Goal: Task Accomplishment & Management: Complete application form

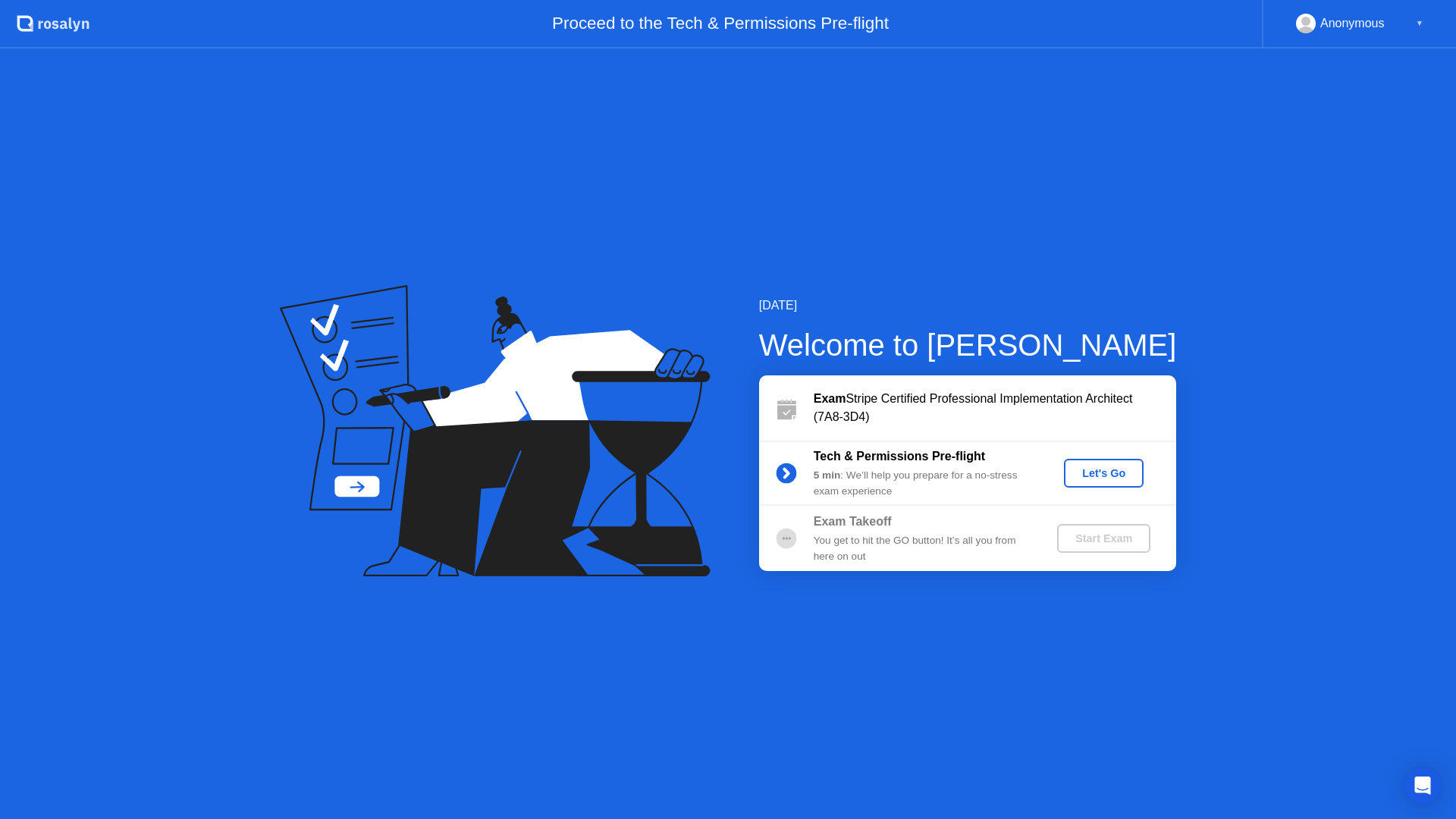
click at [1100, 471] on div "Let's Go" at bounding box center [1103, 473] width 67 height 12
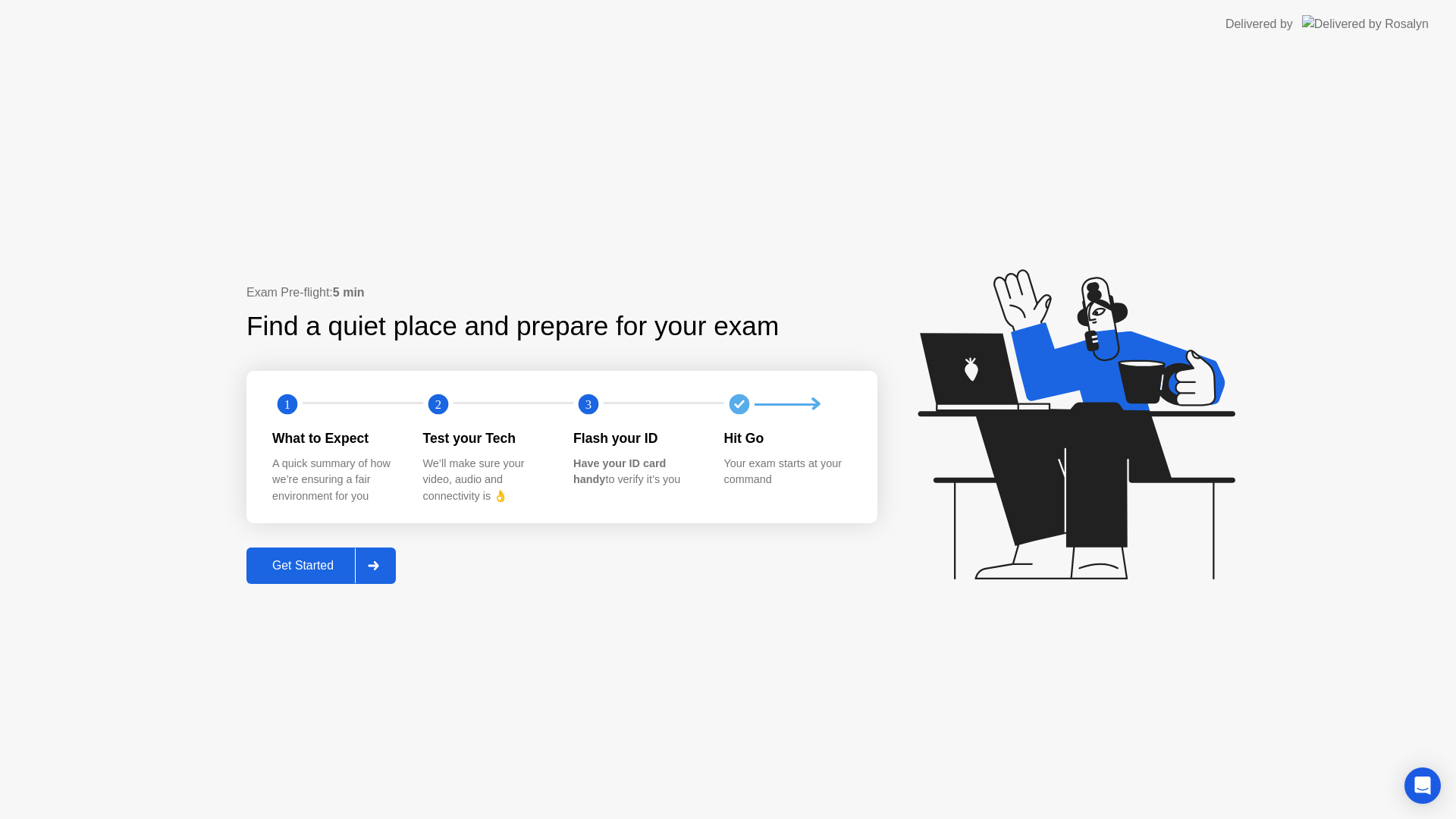
click at [310, 568] on div "Get Started" at bounding box center [302, 565] width 104 height 14
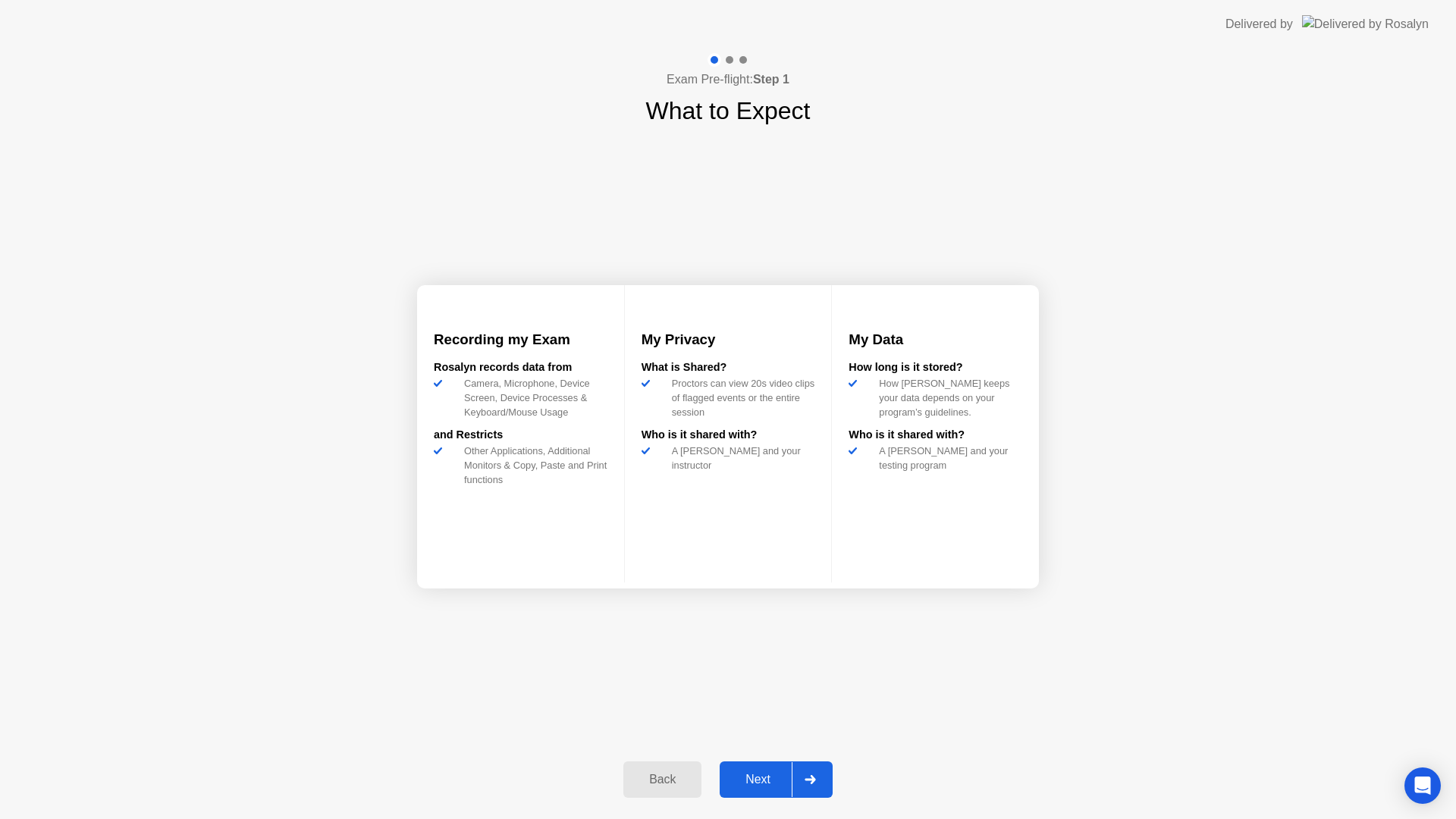
click at [796, 783] on div at bounding box center [810, 780] width 37 height 35
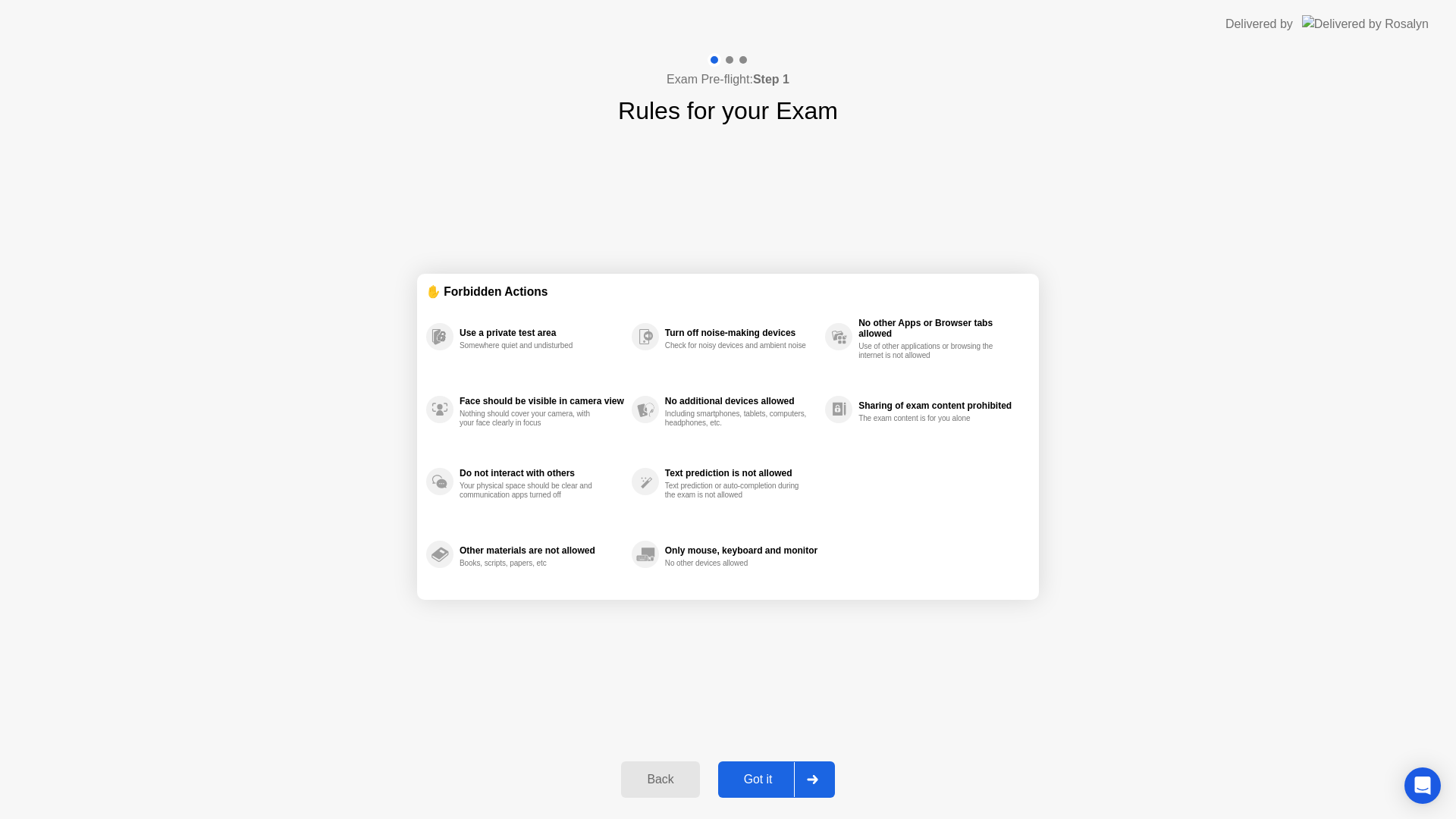
click at [784, 773] on div "Got it" at bounding box center [758, 780] width 71 height 14
select select "Available cameras"
select select "Available speakers"
select select "Available microphones"
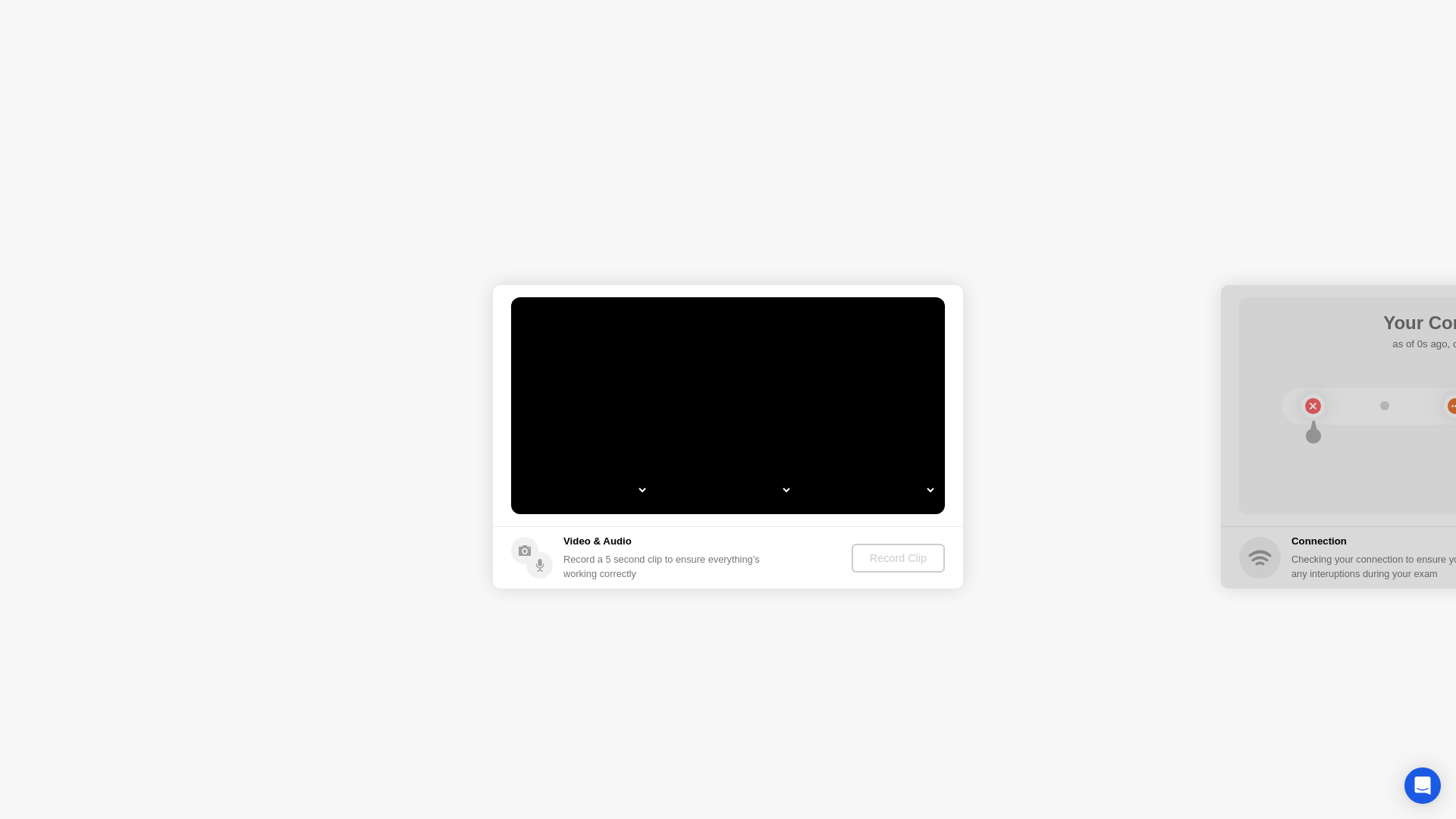
select select "**********"
select select "*******"
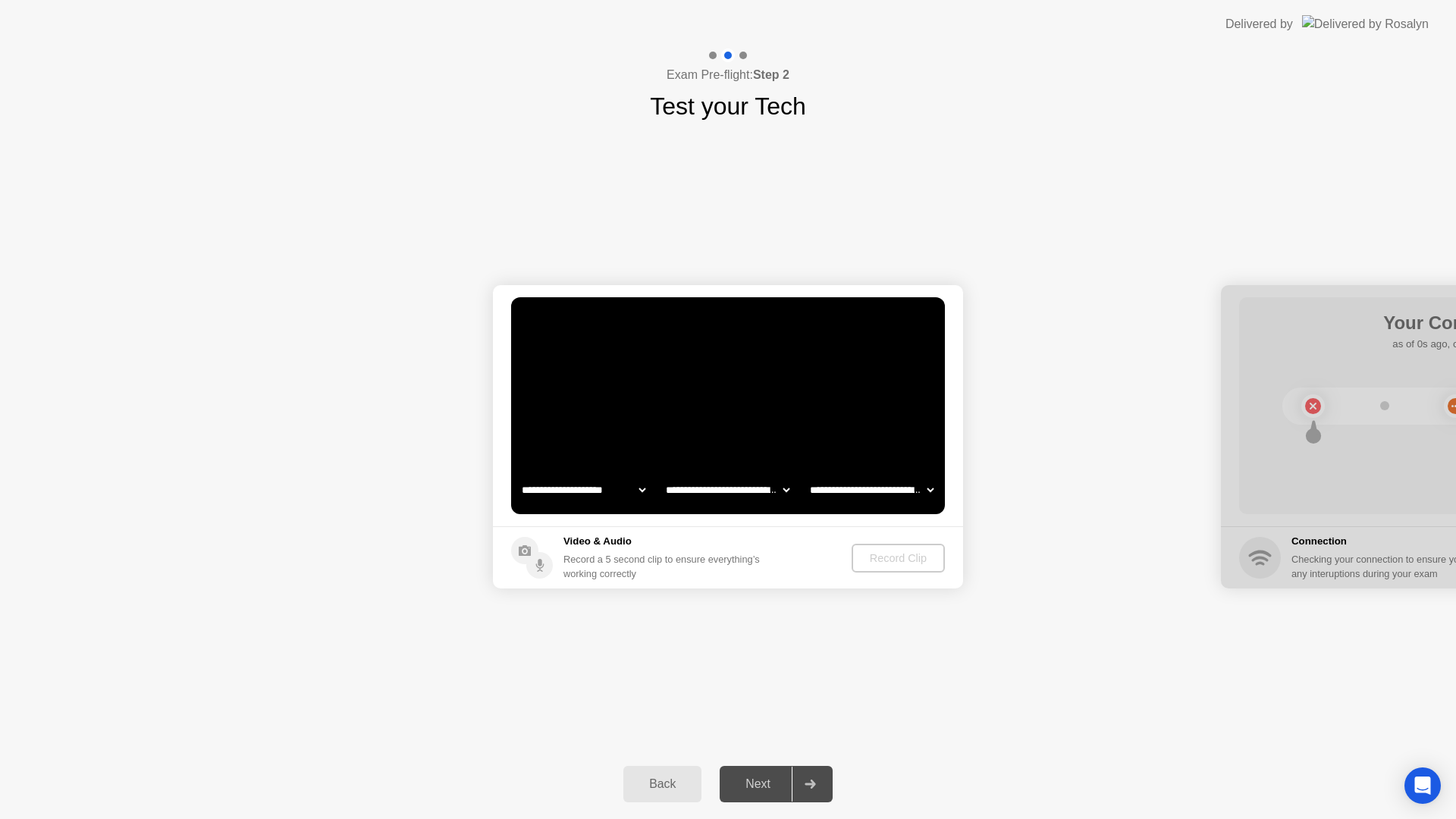
click at [606, 494] on select "**********" at bounding box center [583, 490] width 130 height 30
click at [769, 491] on select "**********" at bounding box center [728, 490] width 130 height 30
click at [907, 484] on select "**********" at bounding box center [871, 490] width 130 height 30
select select "**********"
click at [933, 555] on div "Record Clip" at bounding box center [898, 558] width 81 height 12
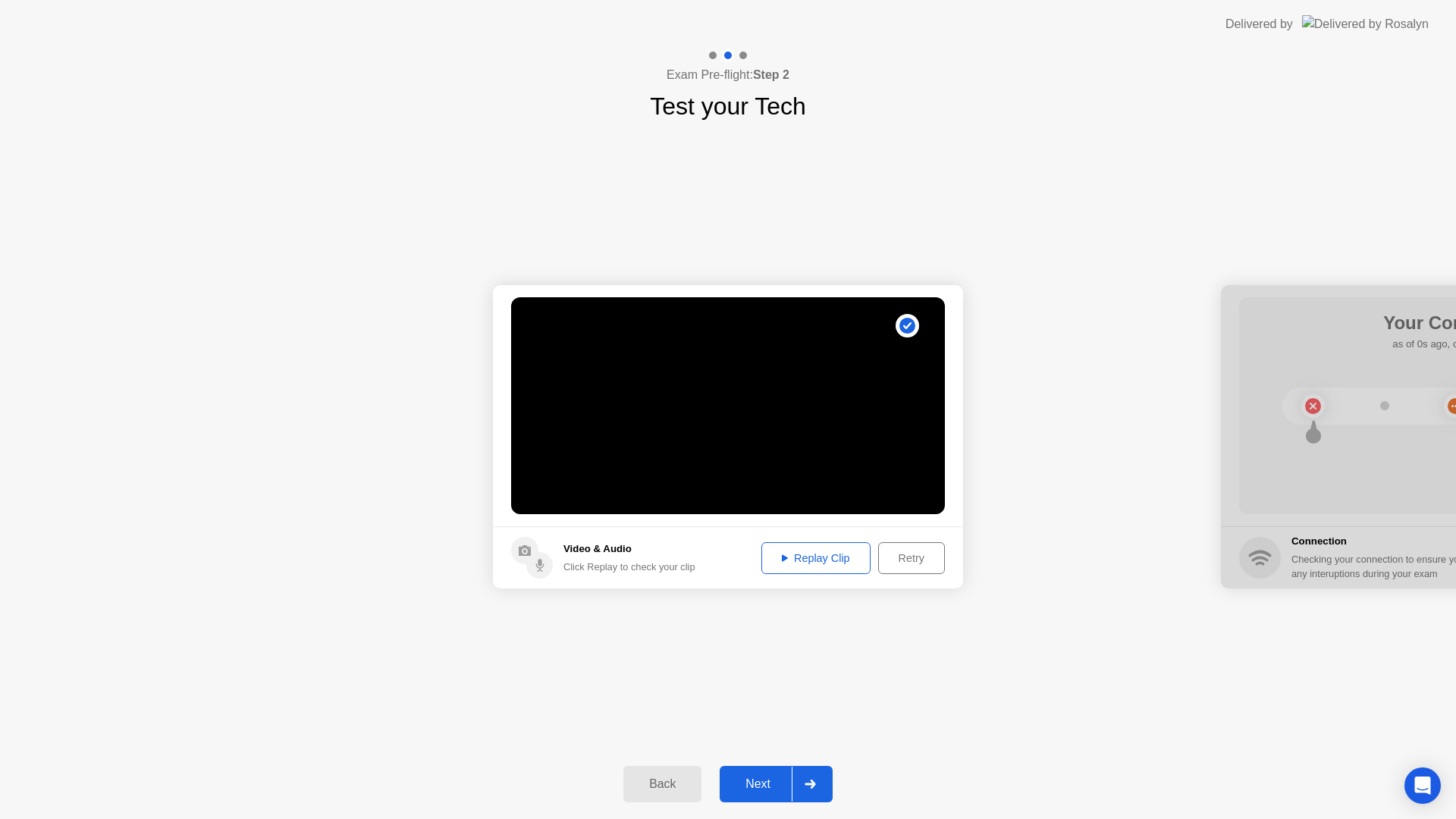
click at [836, 566] on button "Replay Clip" at bounding box center [816, 558] width 109 height 32
click at [781, 779] on div "Next" at bounding box center [757, 784] width 67 height 14
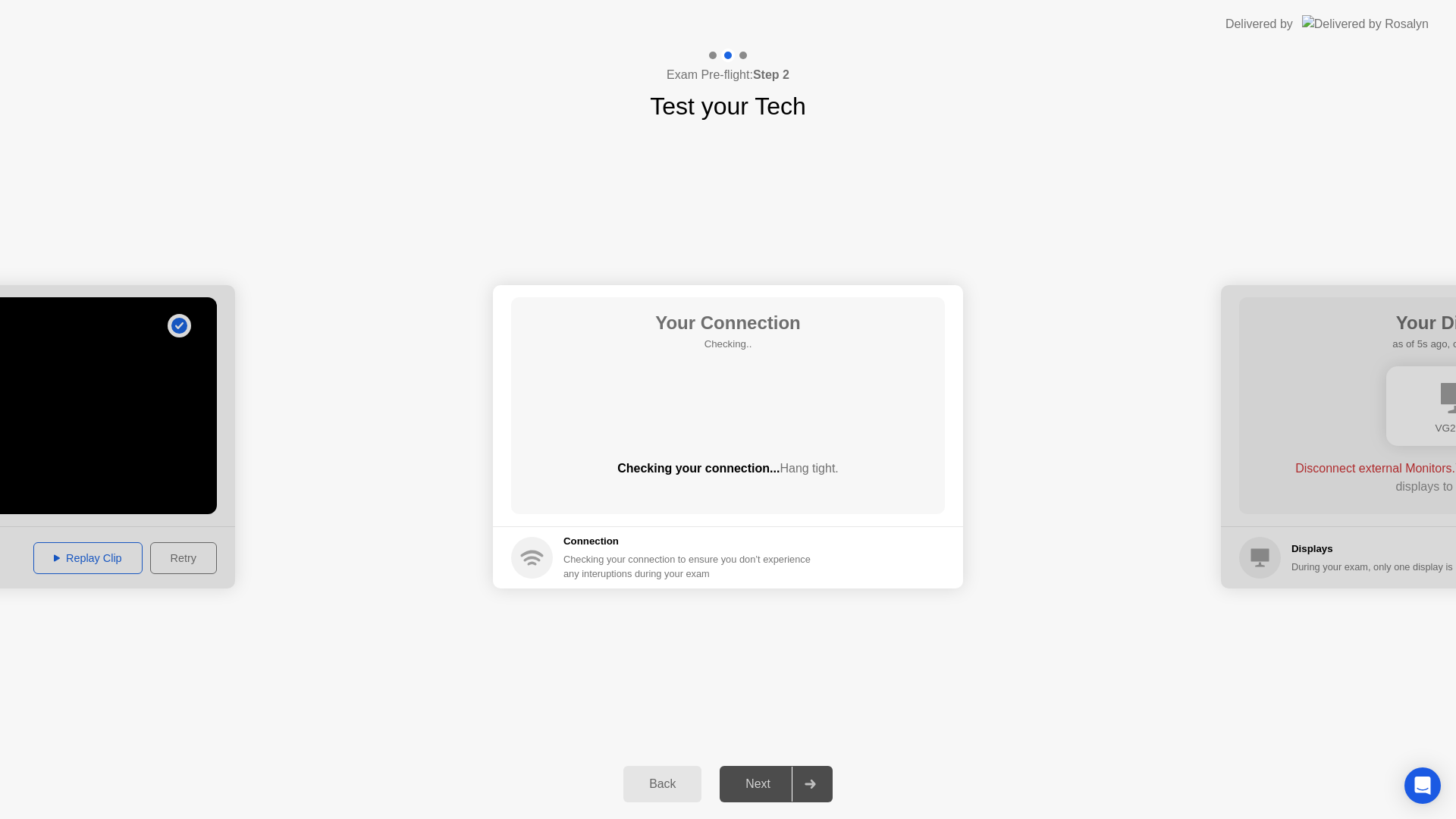
click at [829, 408] on div "Your Connection Checking.. Checking your connection... Hang tight." at bounding box center [728, 405] width 434 height 217
click at [754, 789] on div "Next" at bounding box center [757, 784] width 67 height 14
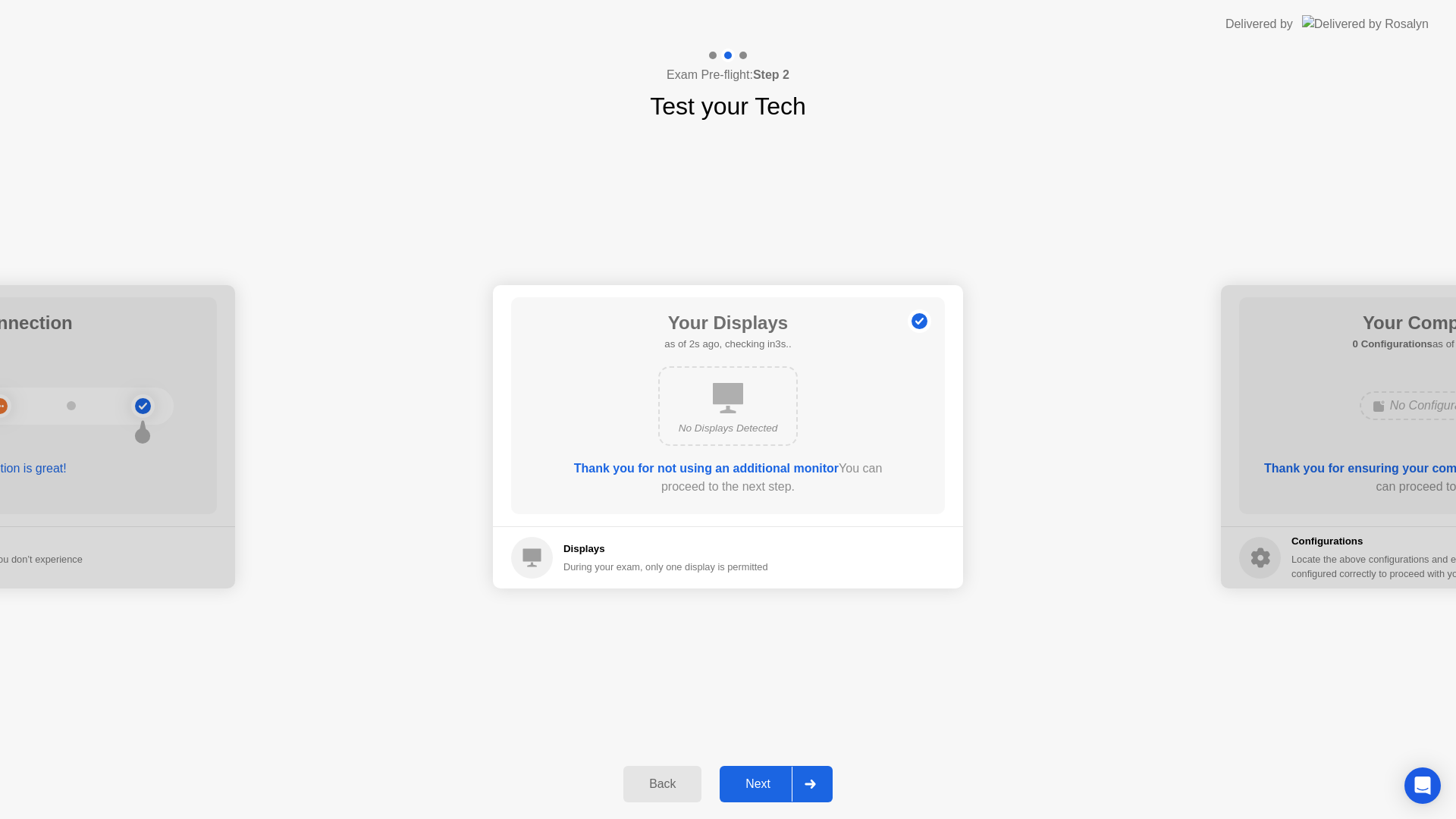
click at [762, 787] on div "Next" at bounding box center [757, 784] width 67 height 14
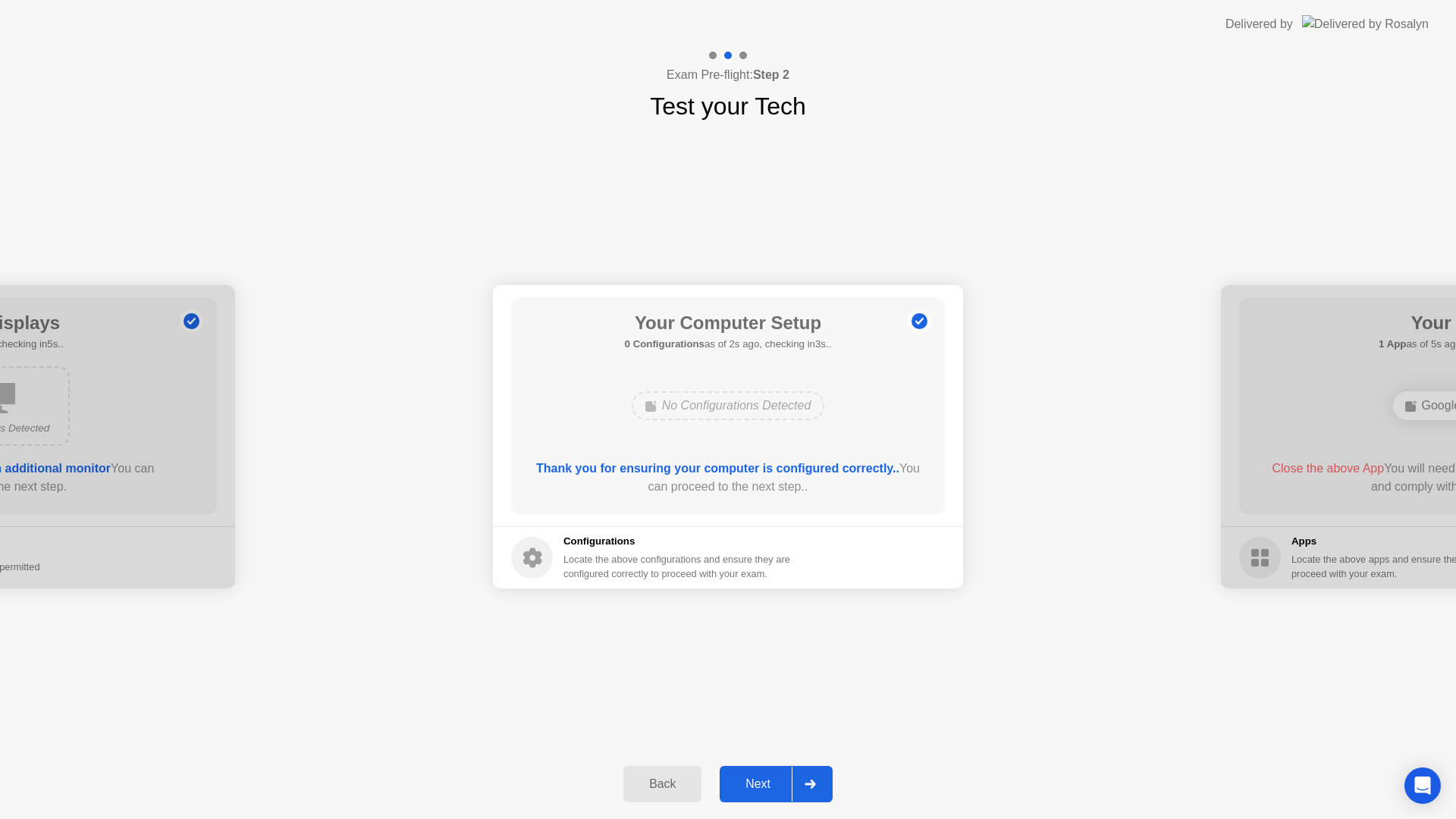
click at [763, 791] on div "Next" at bounding box center [757, 784] width 67 height 14
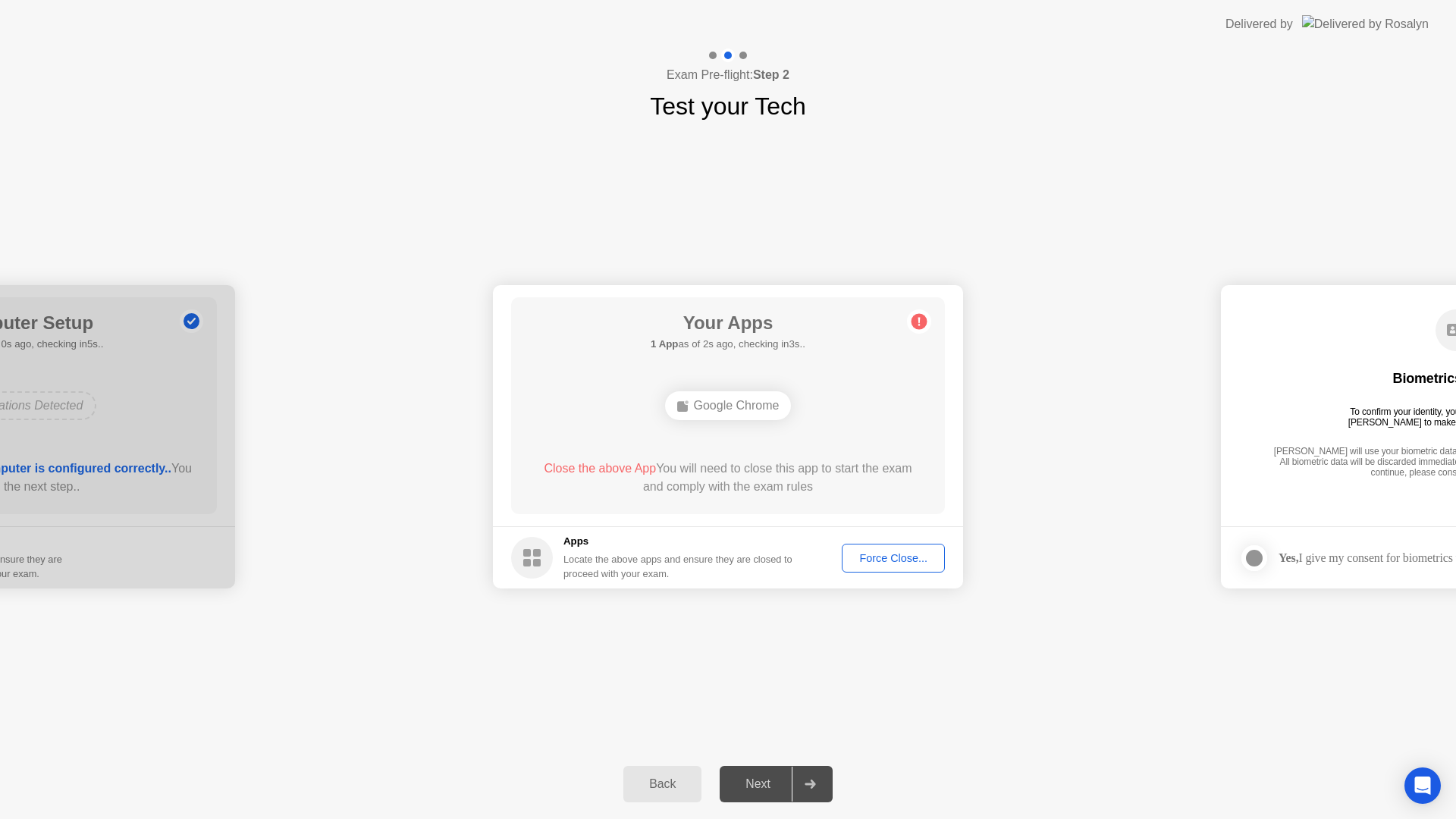
click at [879, 560] on div "Force Close..." at bounding box center [893, 558] width 92 height 12
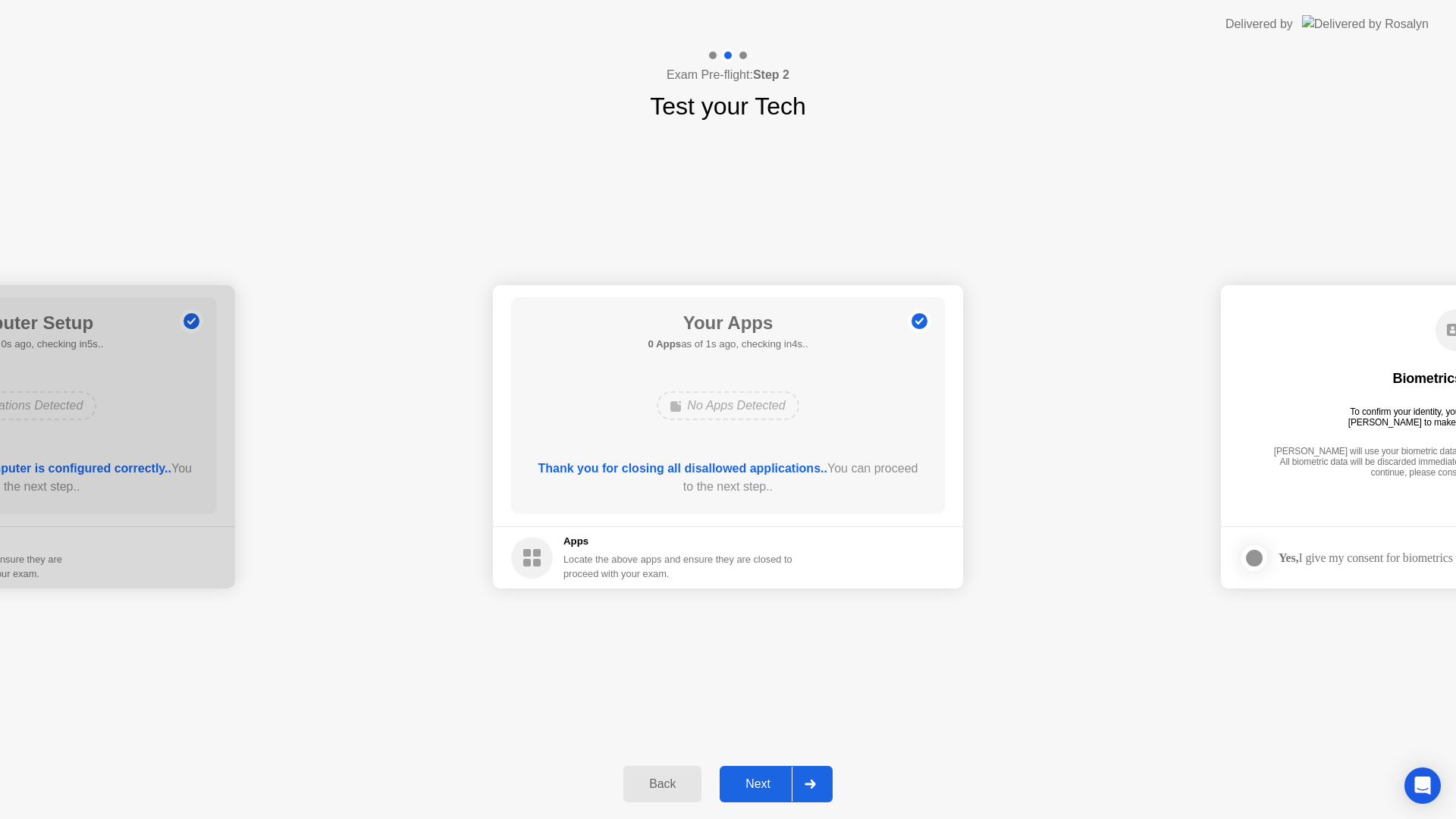
click at [770, 782] on div "Next" at bounding box center [757, 784] width 67 height 14
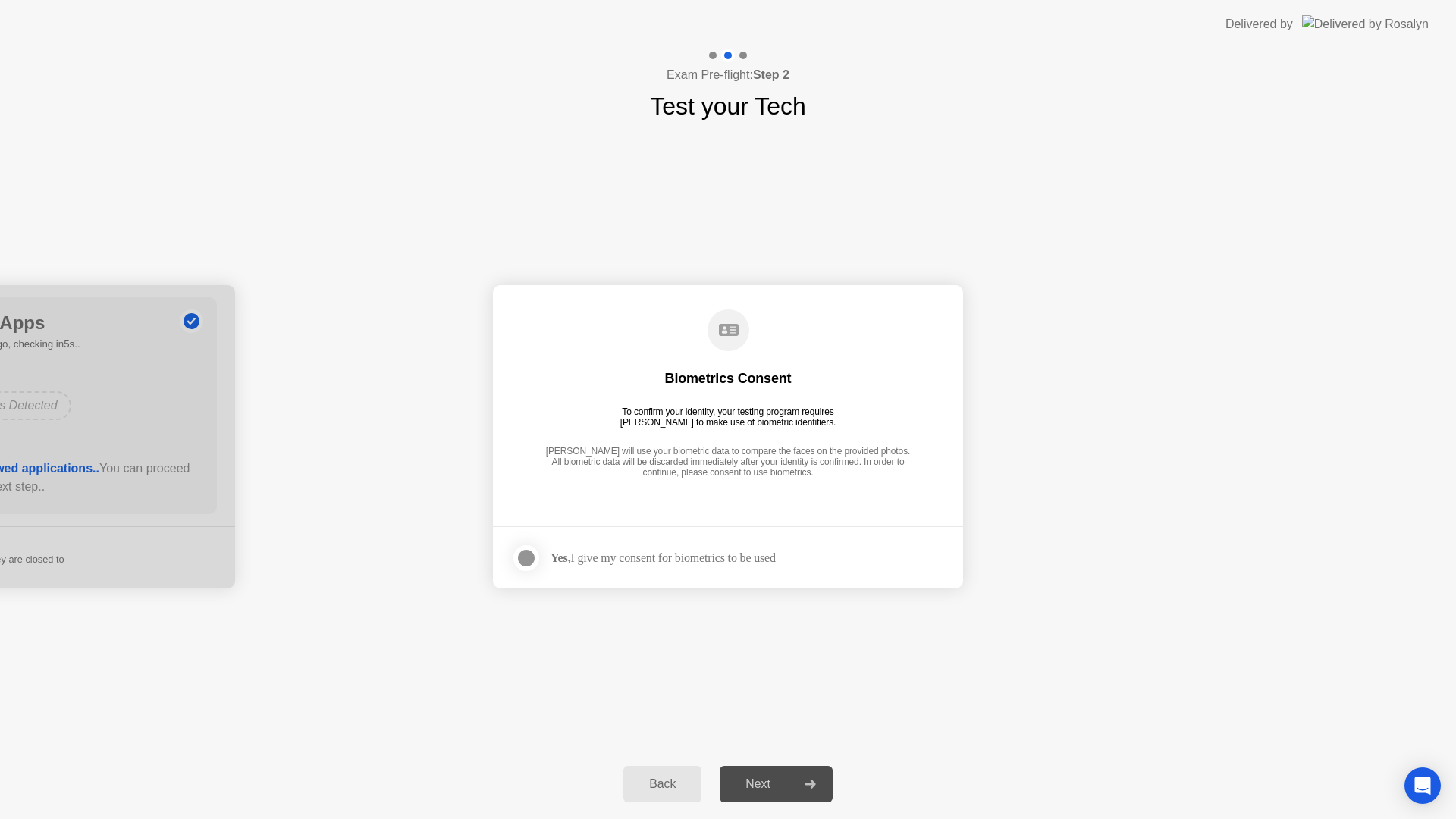
click at [523, 557] on div at bounding box center [526, 558] width 18 height 18
click at [746, 778] on div "Next" at bounding box center [757, 784] width 67 height 14
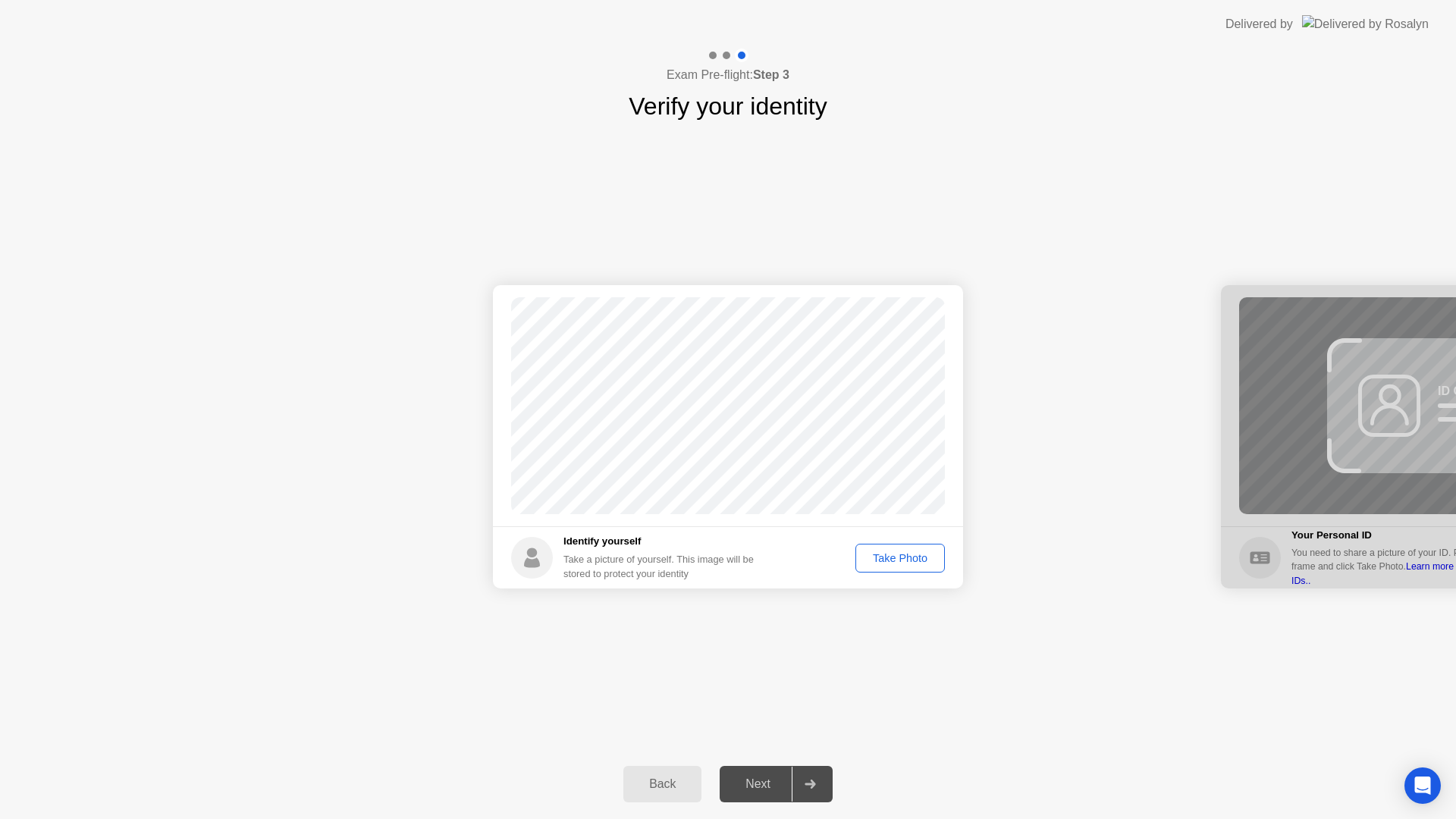
click at [874, 557] on div "Take Photo" at bounding box center [900, 558] width 79 height 12
click at [762, 786] on div "Next" at bounding box center [757, 784] width 67 height 14
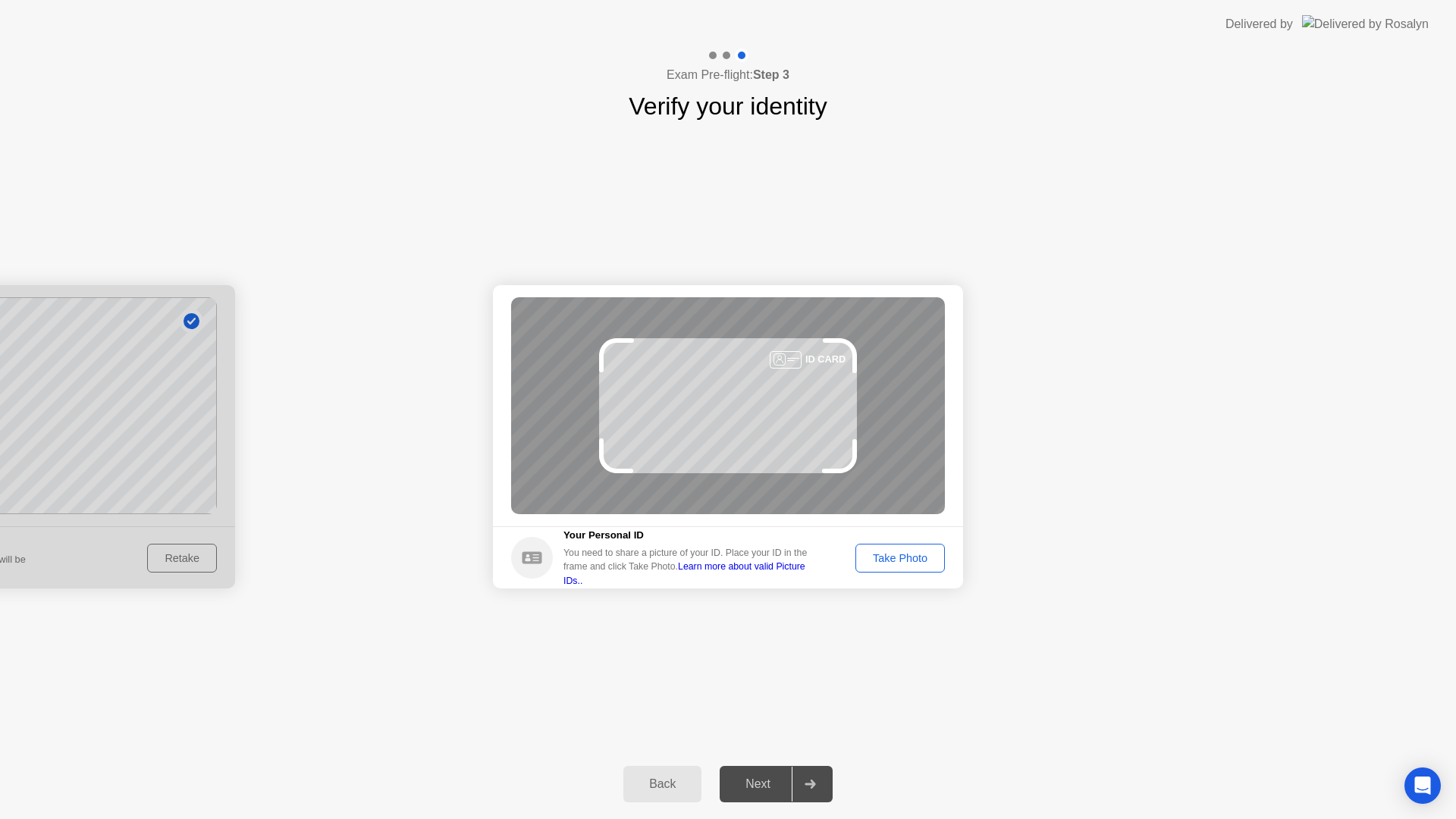
click at [899, 557] on div "Take Photo" at bounding box center [900, 558] width 79 height 12
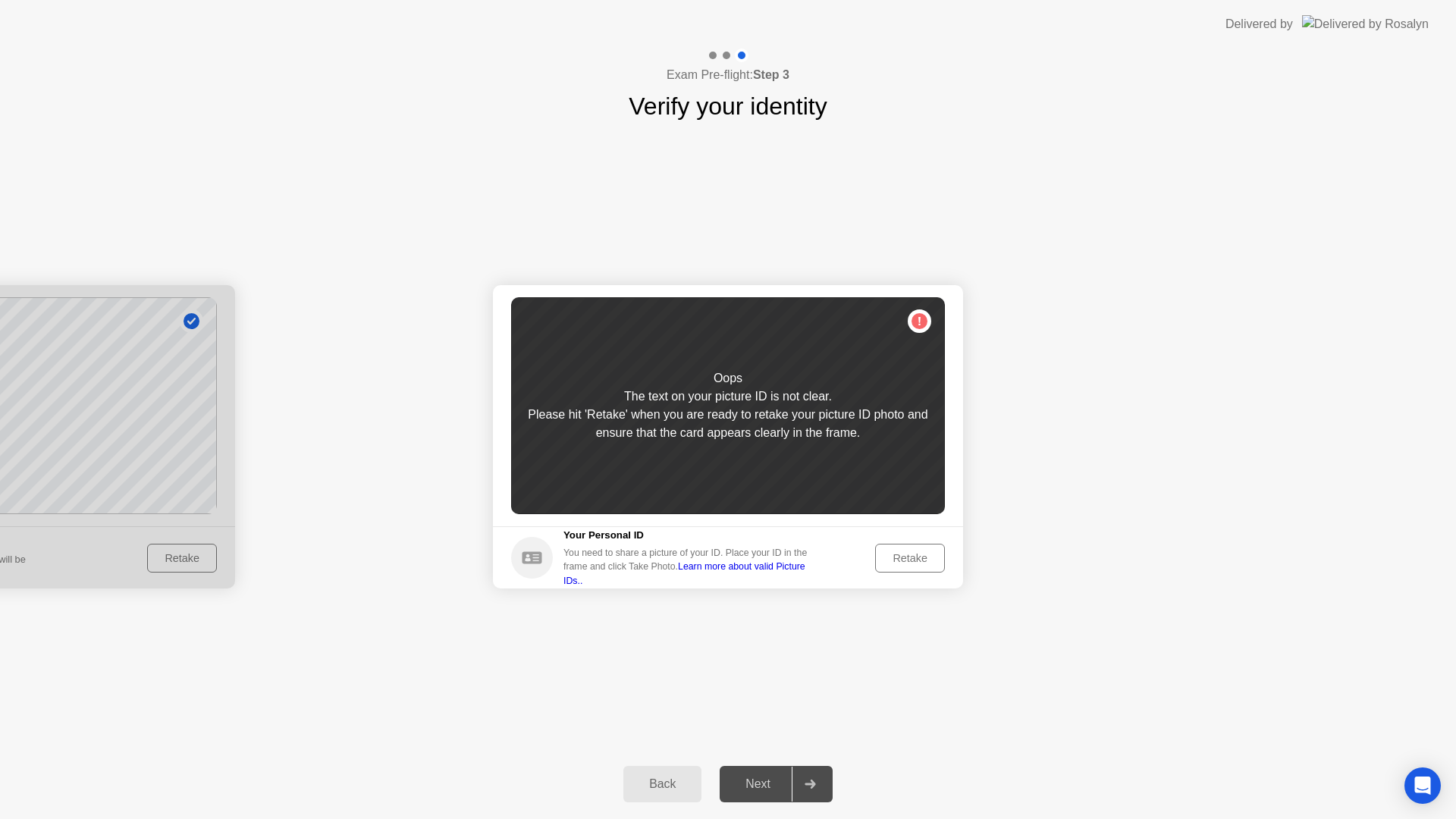
click at [891, 553] on div "Retake" at bounding box center [911, 558] width 59 height 12
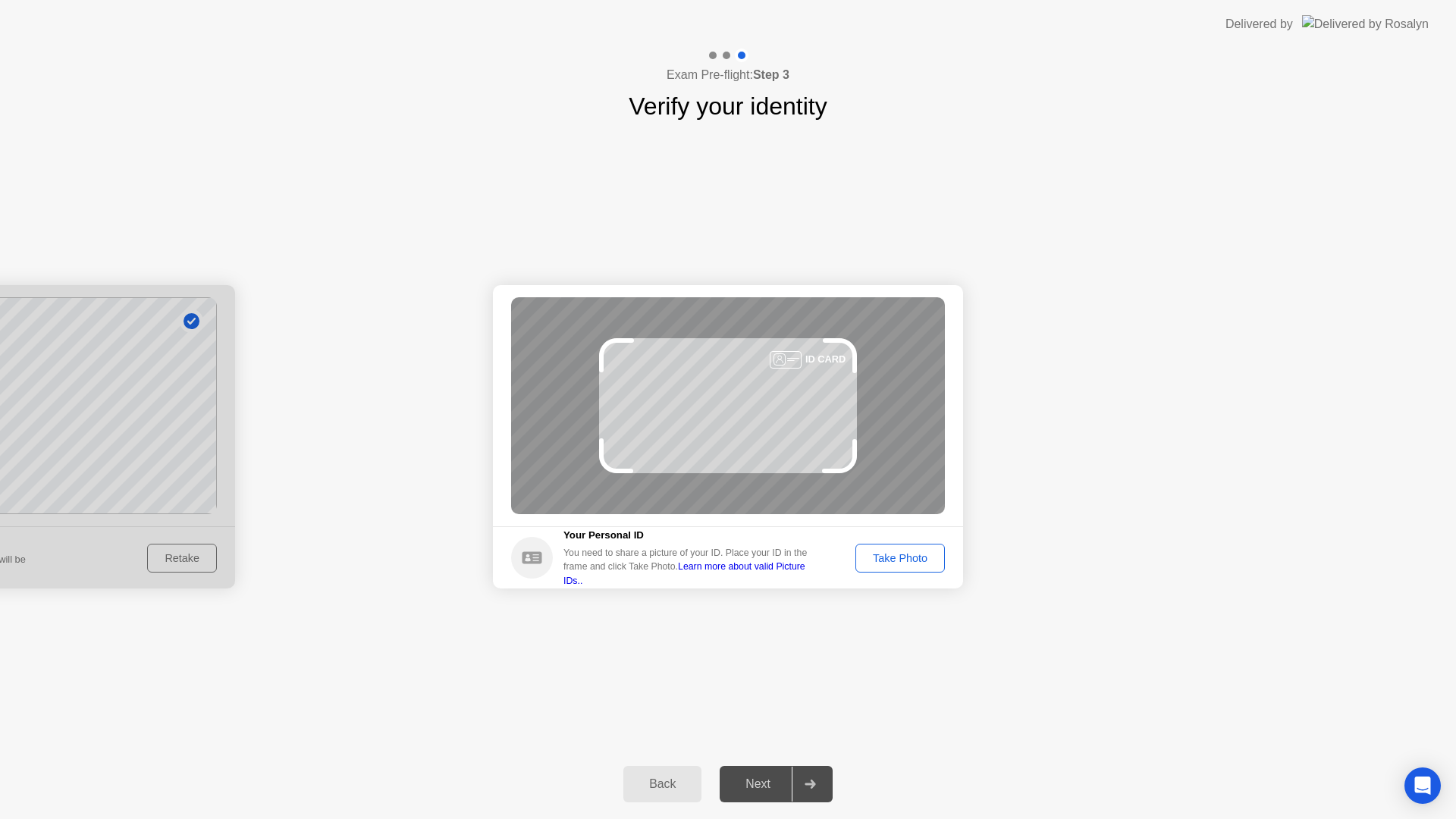
click at [889, 546] on button "Take Photo" at bounding box center [900, 558] width 90 height 29
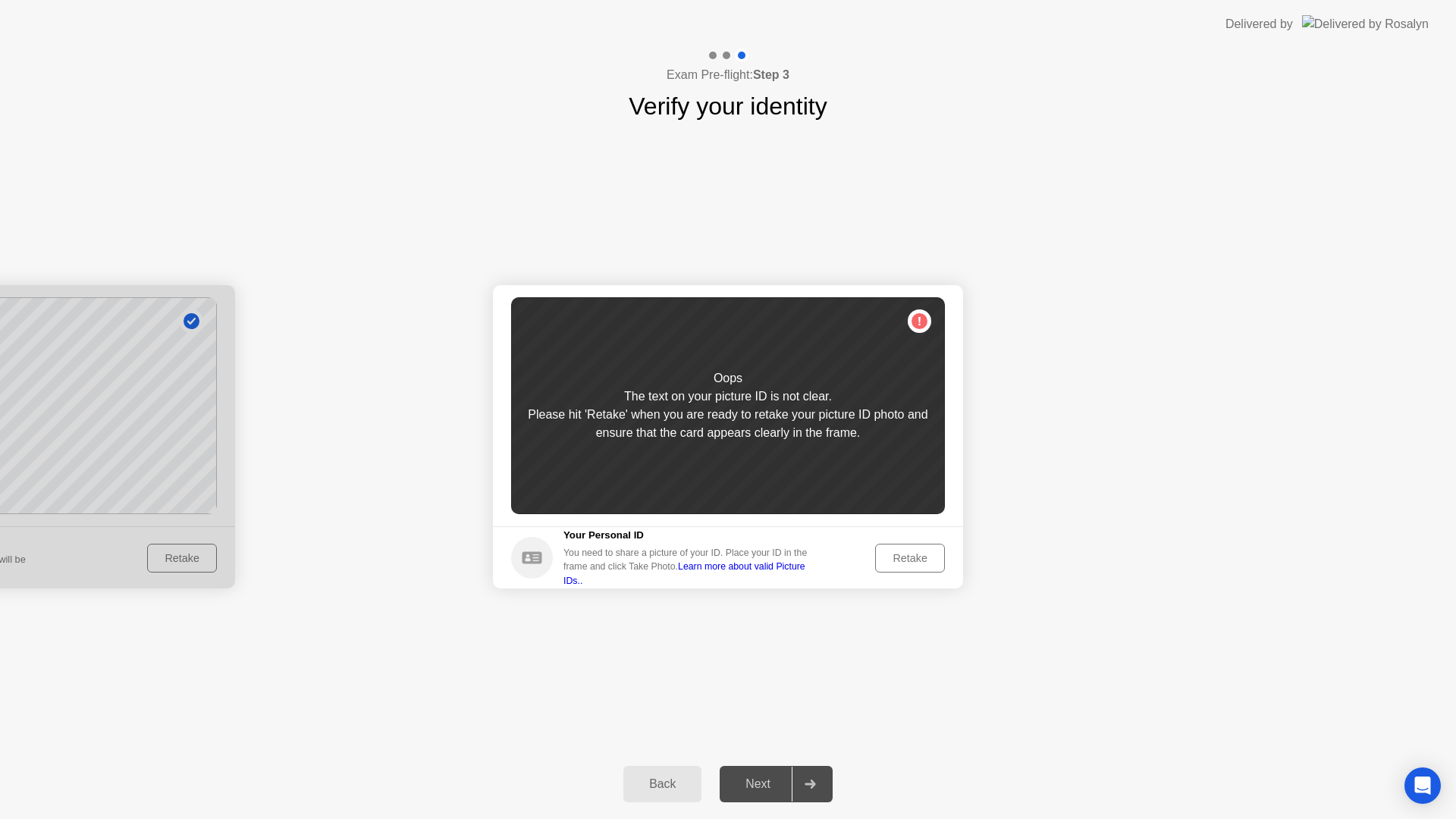
click at [889, 552] on button "Retake" at bounding box center [910, 558] width 70 height 29
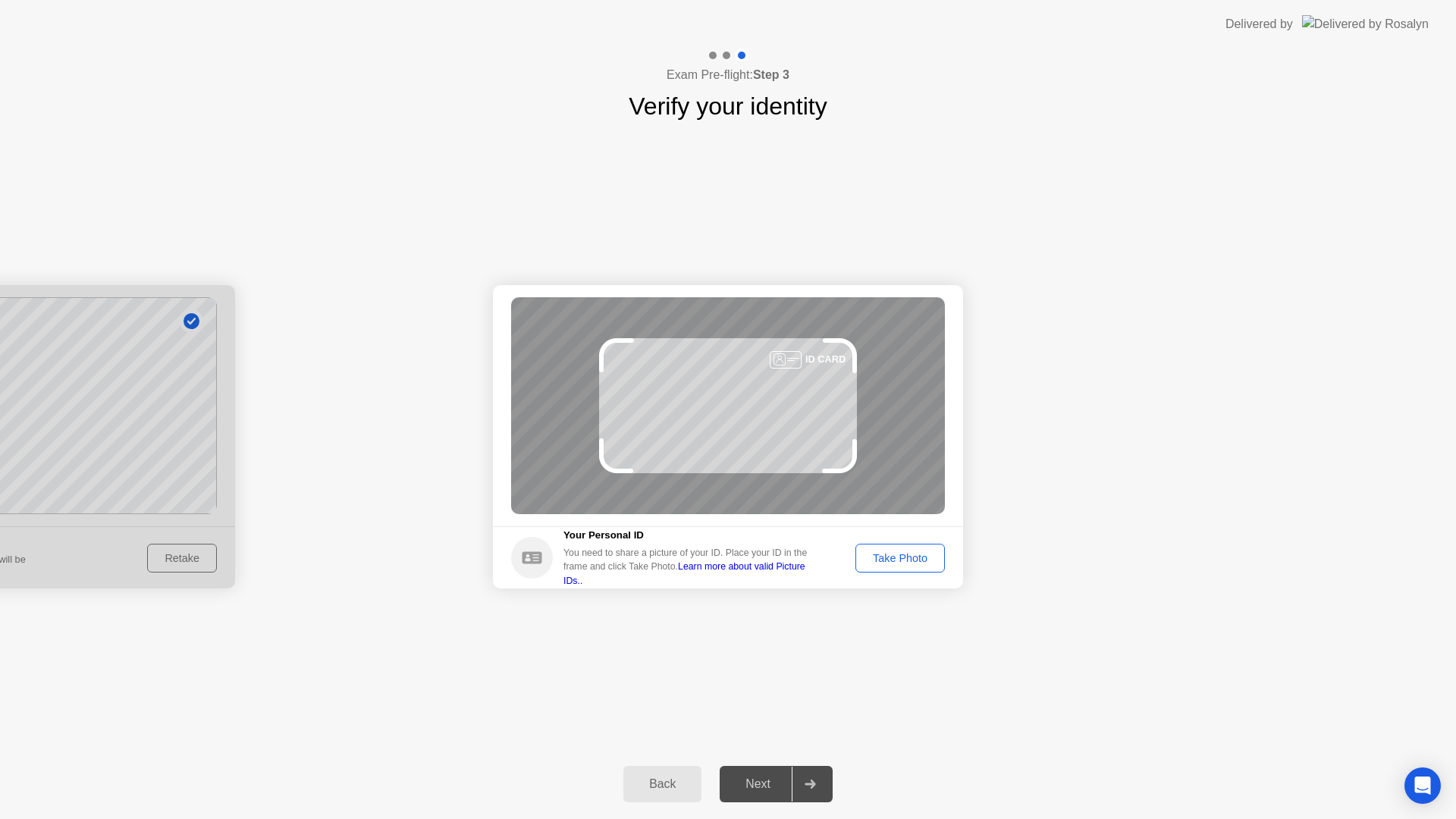
click at [889, 552] on div "Take Photo" at bounding box center [900, 558] width 79 height 12
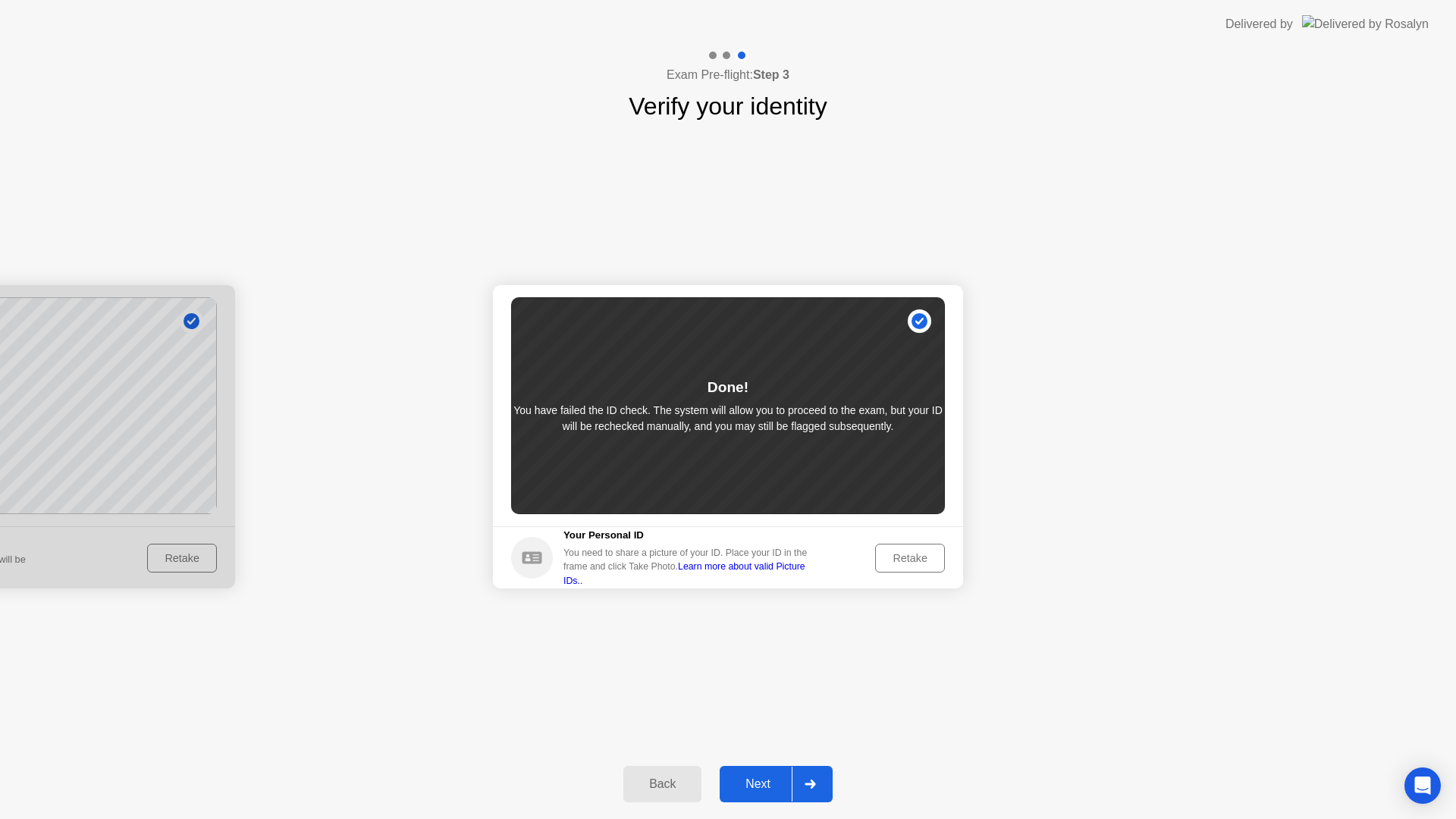
click at [921, 555] on div "Retake" at bounding box center [911, 558] width 59 height 12
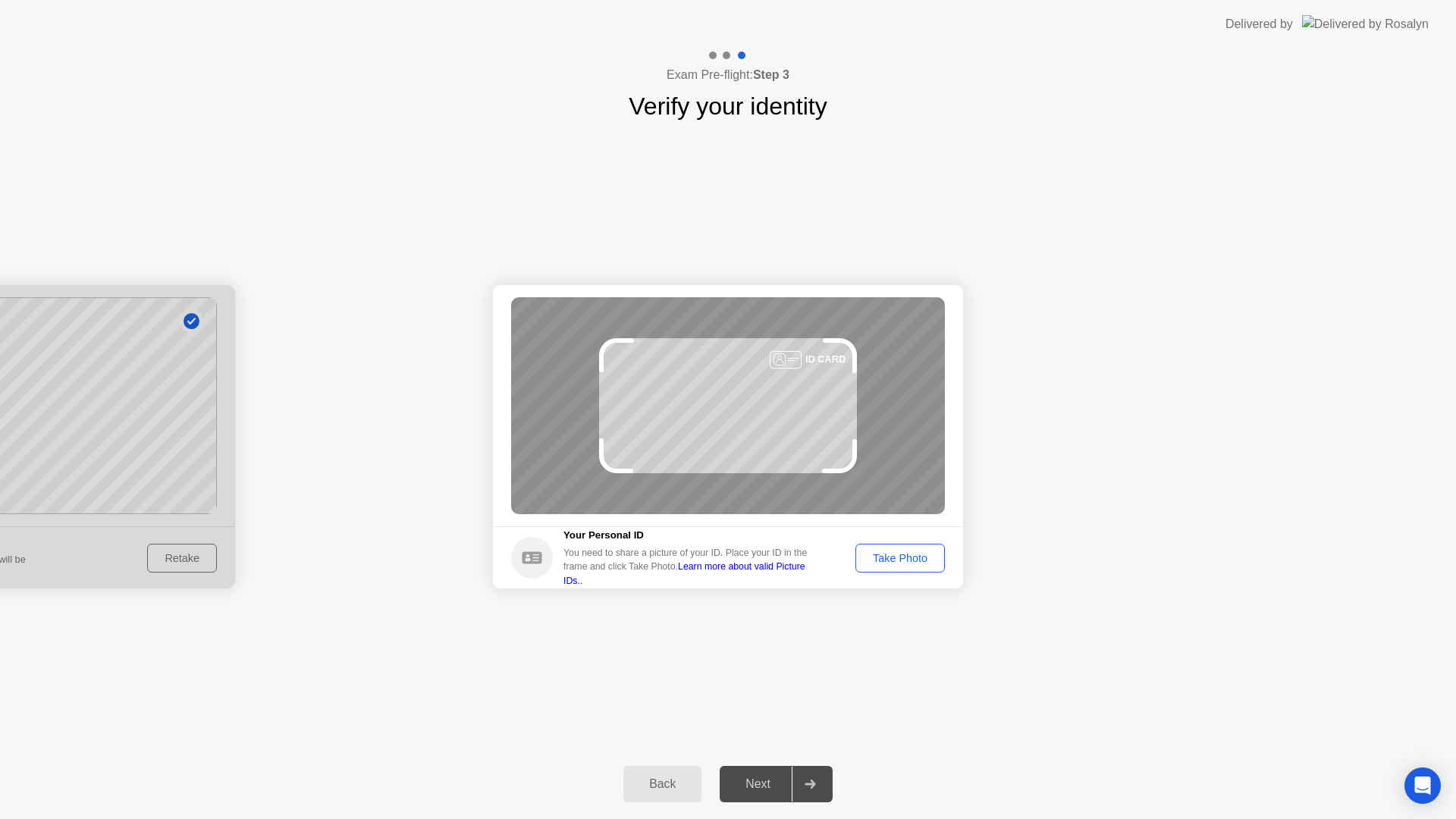
click at [924, 566] on button "Take Photo" at bounding box center [900, 558] width 90 height 29
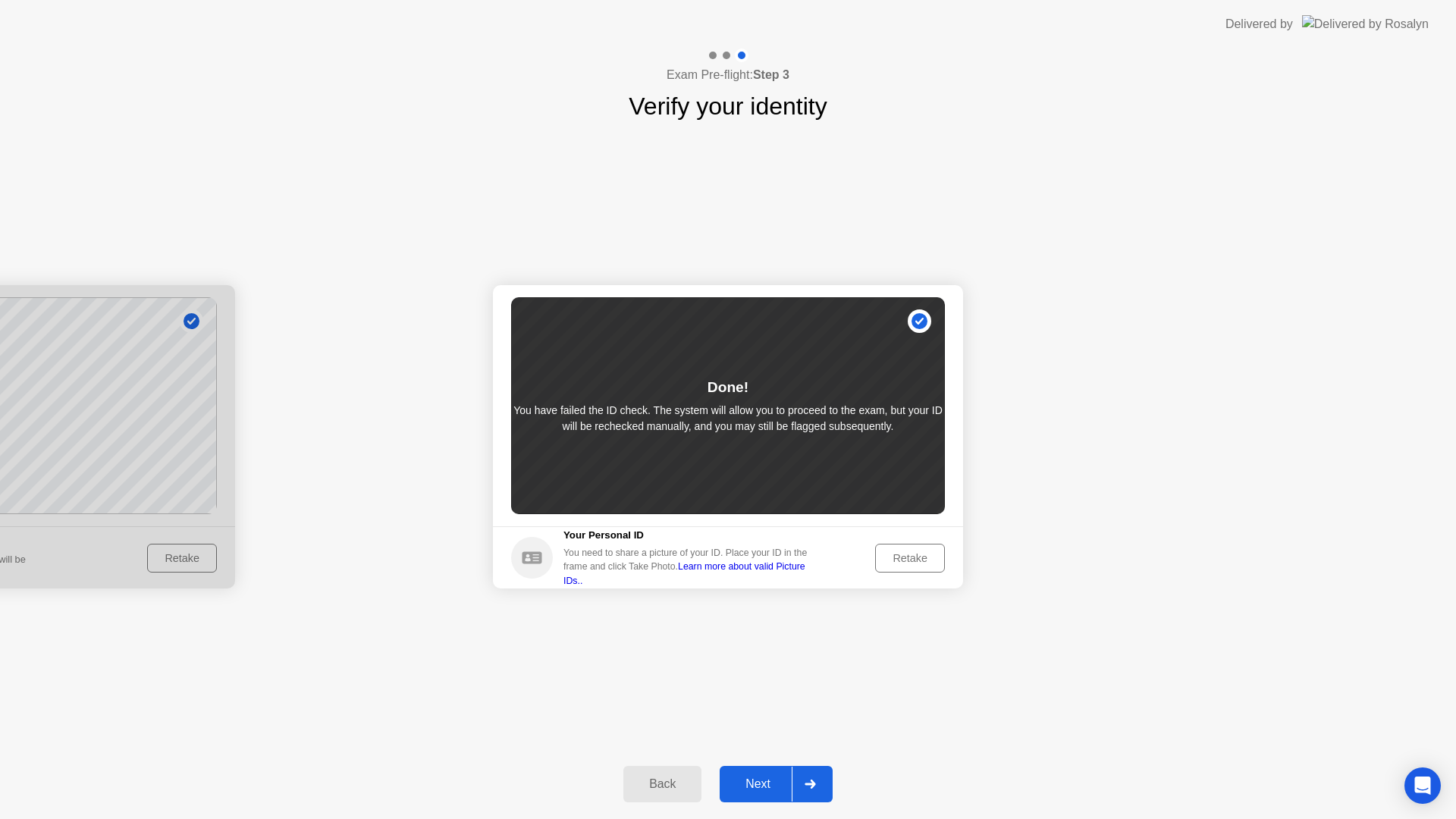
click at [727, 789] on div "Next" at bounding box center [757, 784] width 67 height 14
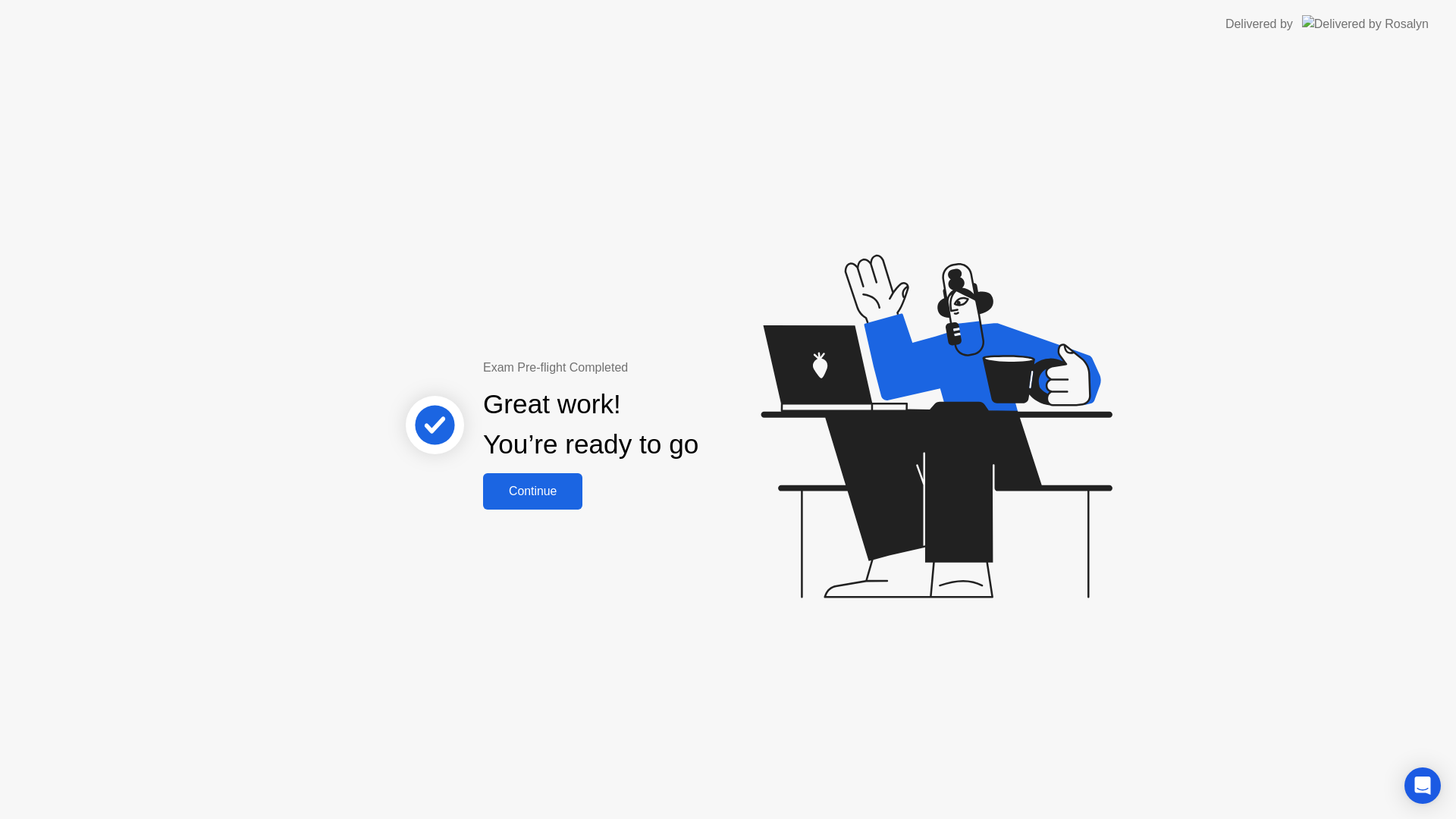
click at [576, 479] on button "Continue" at bounding box center [532, 491] width 99 height 37
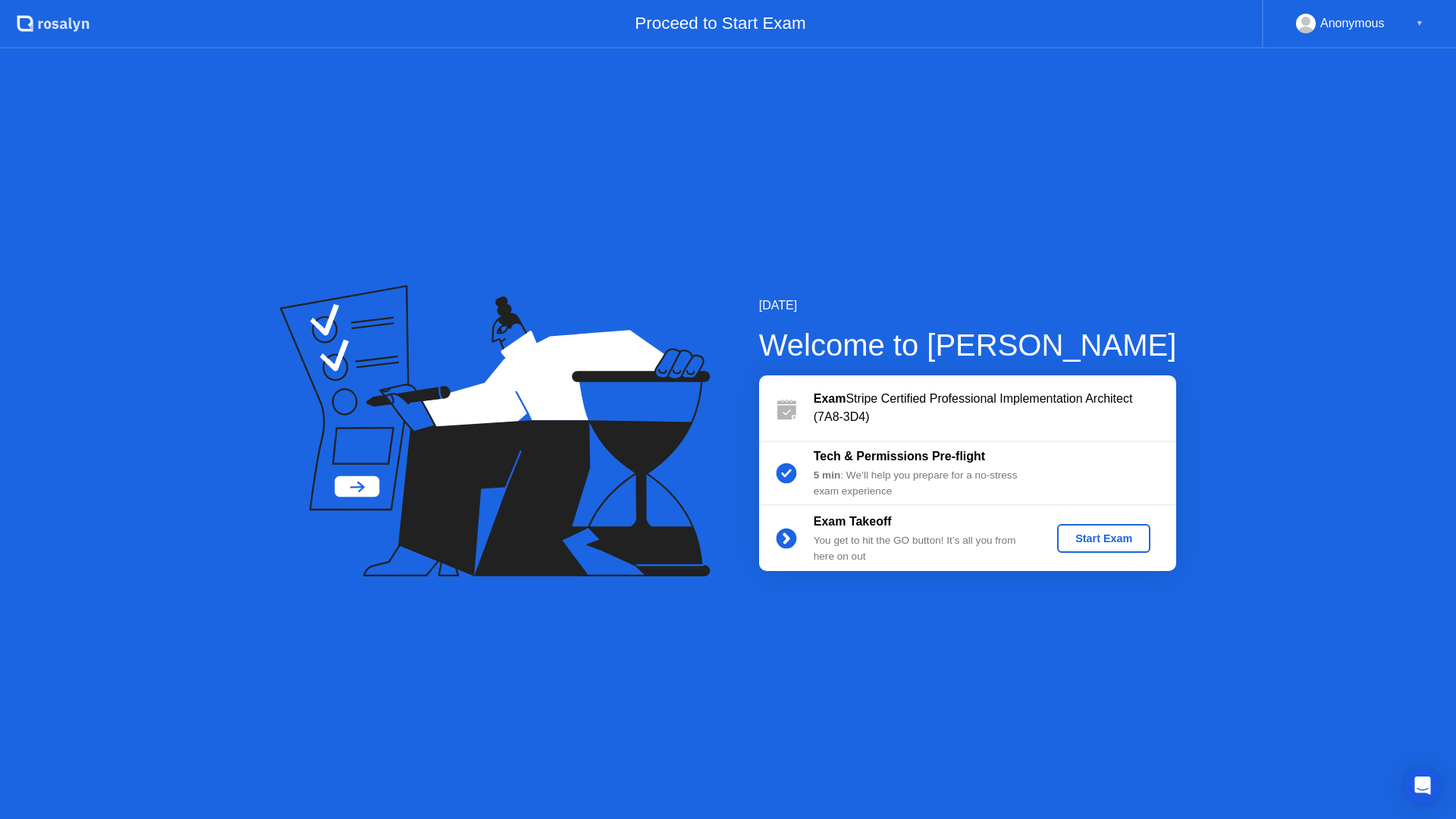
click at [1108, 532] on div "Start Exam" at bounding box center [1103, 538] width 81 height 12
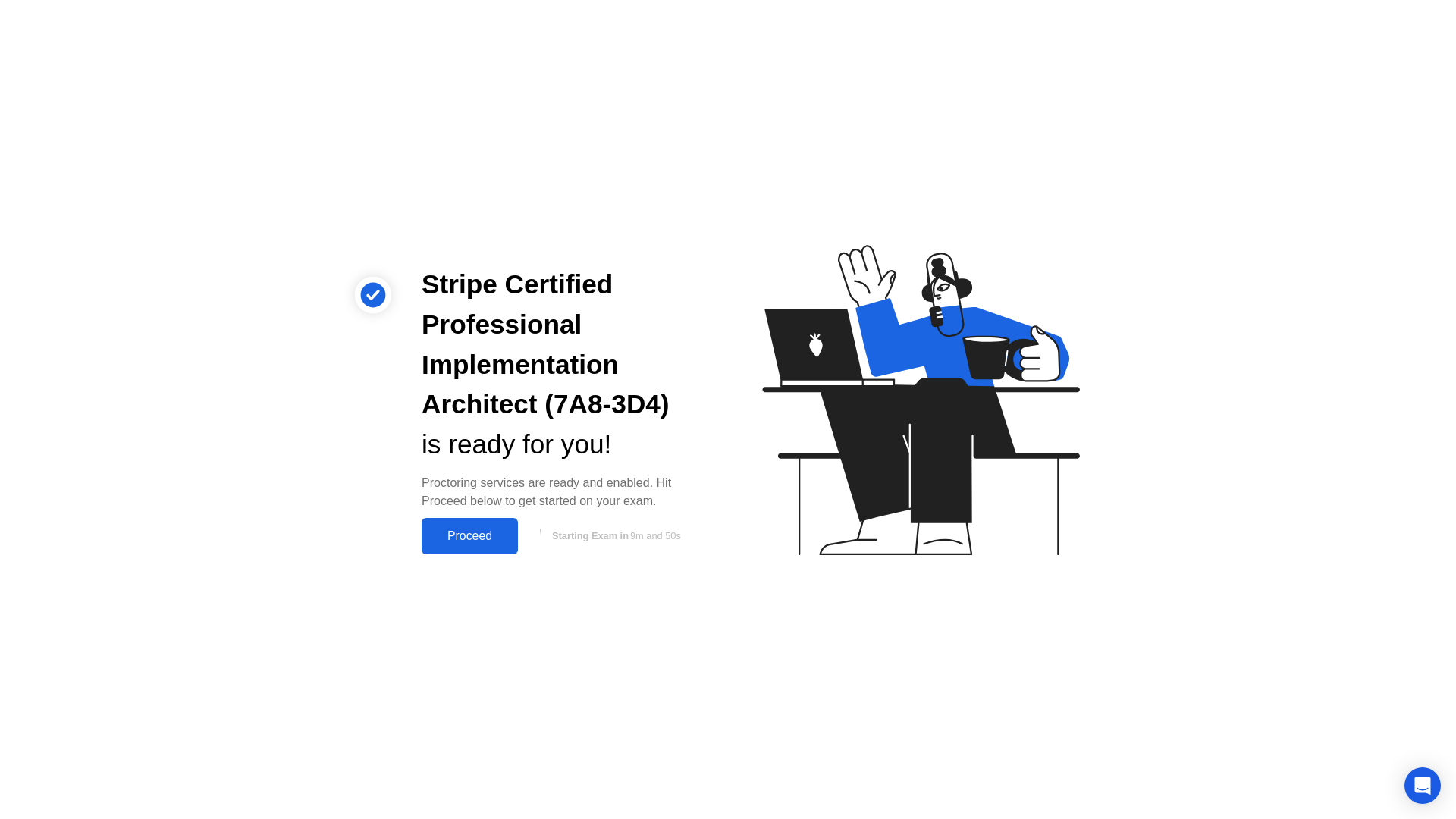
click at [473, 531] on div "Proceed" at bounding box center [470, 537] width 87 height 14
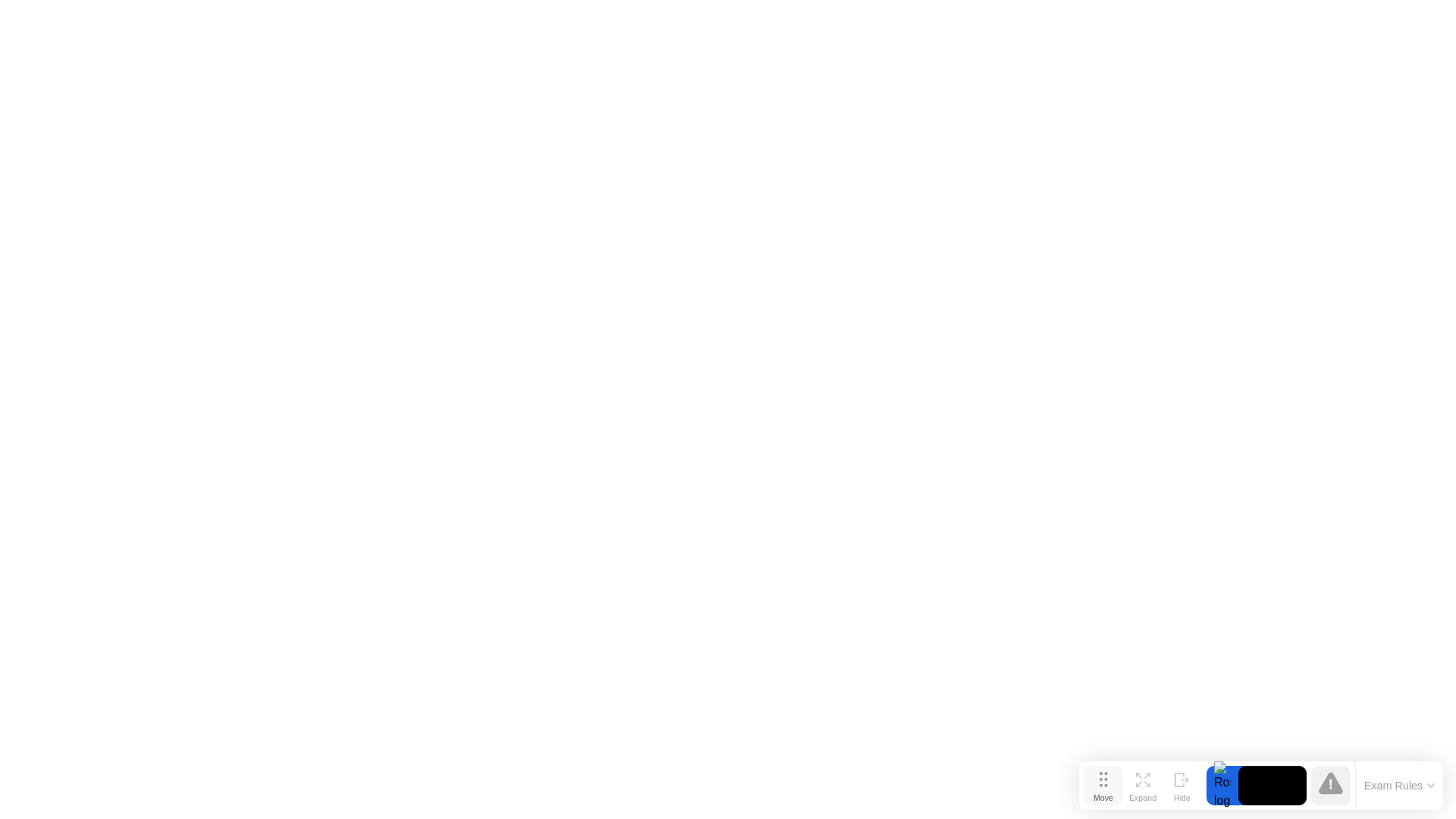
drag, startPoint x: 565, startPoint y: 789, endPoint x: 1097, endPoint y: 781, distance: 532.1
click at [1097, 781] on button "Move" at bounding box center [1103, 785] width 39 height 39
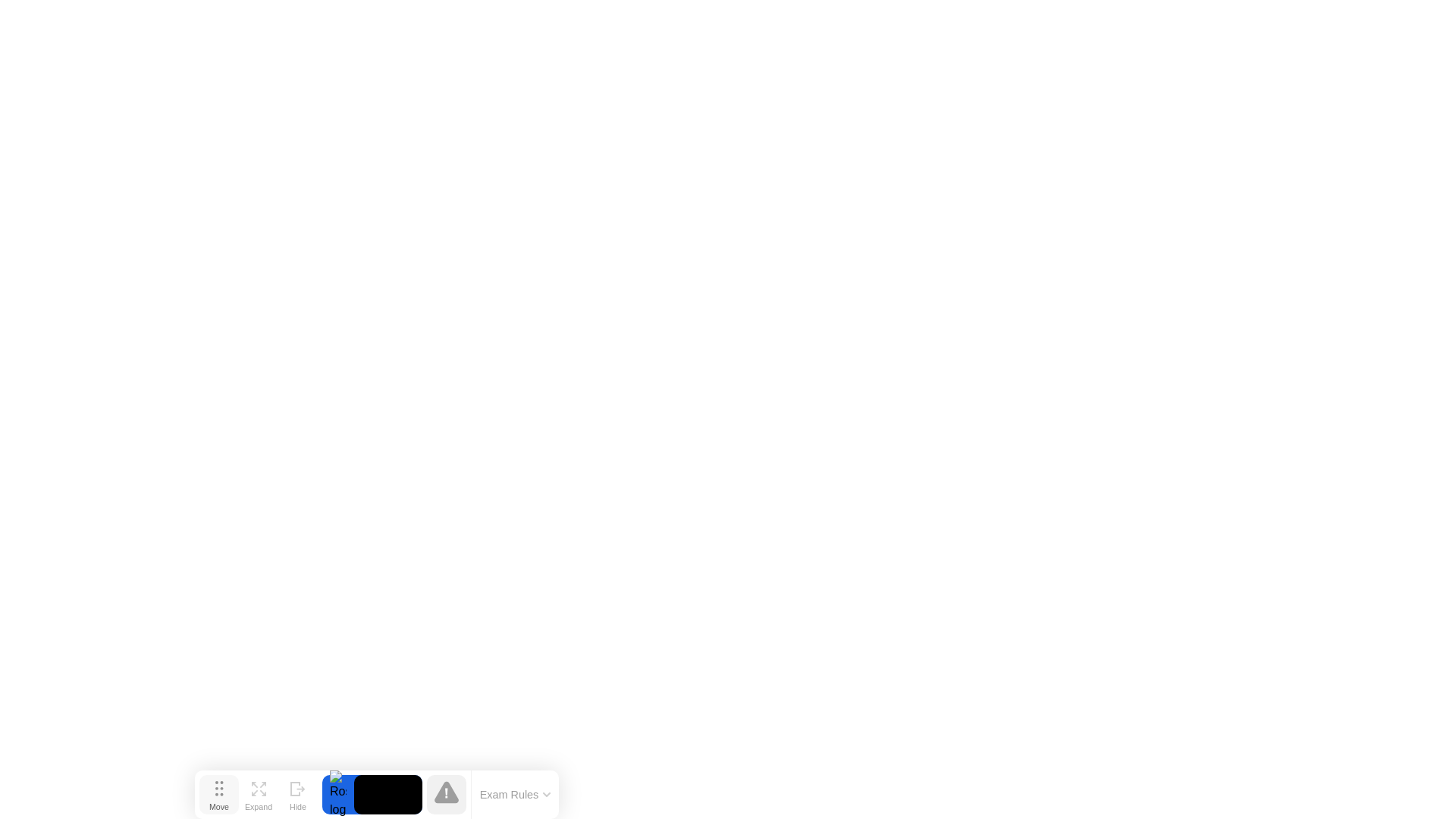
drag, startPoint x: 1107, startPoint y: 784, endPoint x: 223, endPoint y: 797, distance: 884.1
click at [223, 797] on button "Move" at bounding box center [219, 795] width 39 height 39
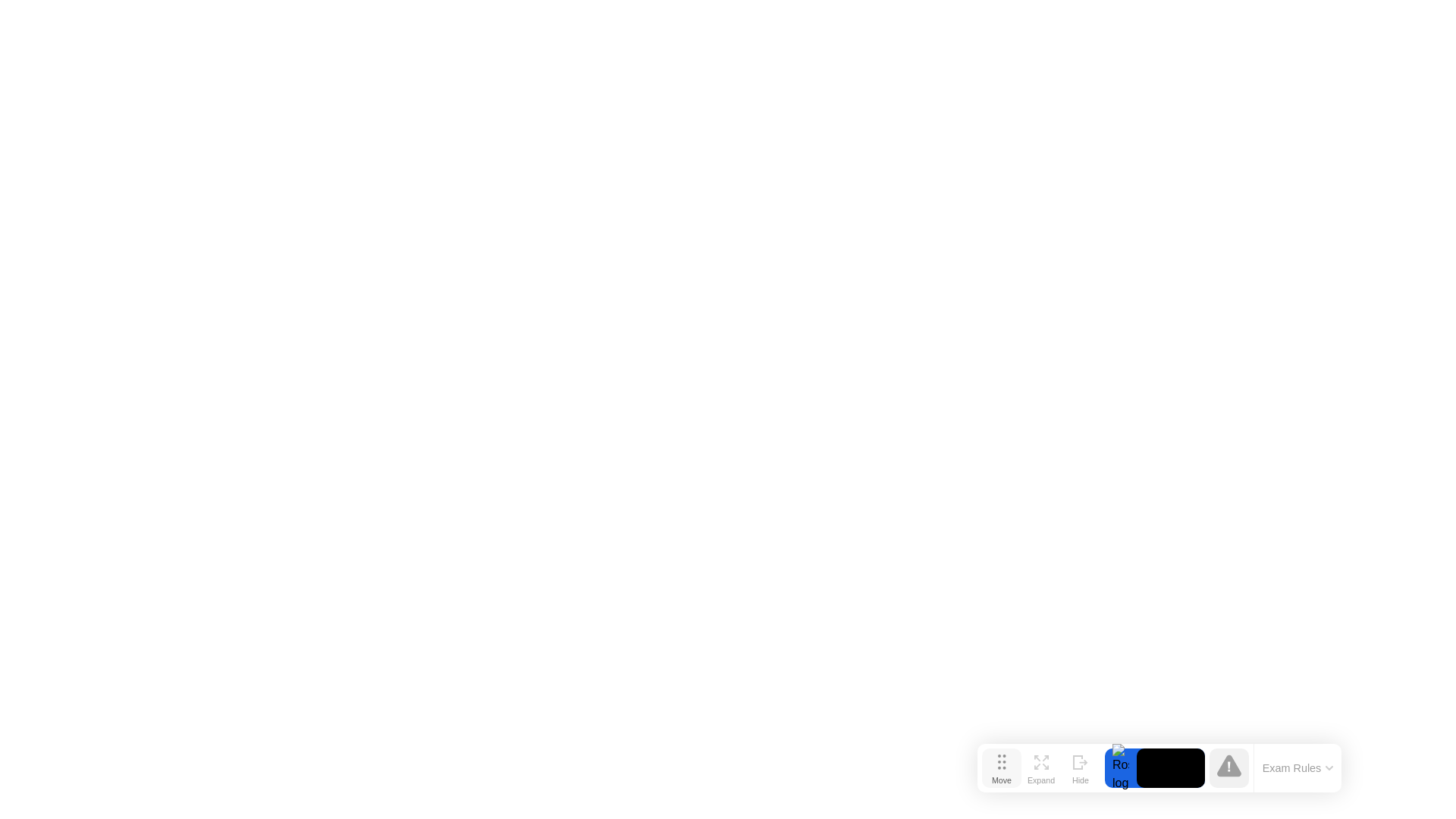
drag, startPoint x: 220, startPoint y: 799, endPoint x: 1003, endPoint y: 772, distance: 783.5
click at [1003, 775] on div "Move" at bounding box center [1001, 780] width 20 height 9
